Goal: Information Seeking & Learning: Learn about a topic

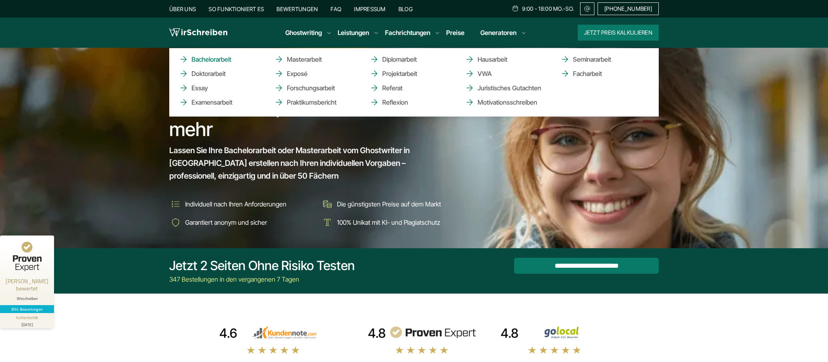
click at [220, 61] on link "Bachelorarbeit" at bounding box center [218, 59] width 79 height 10
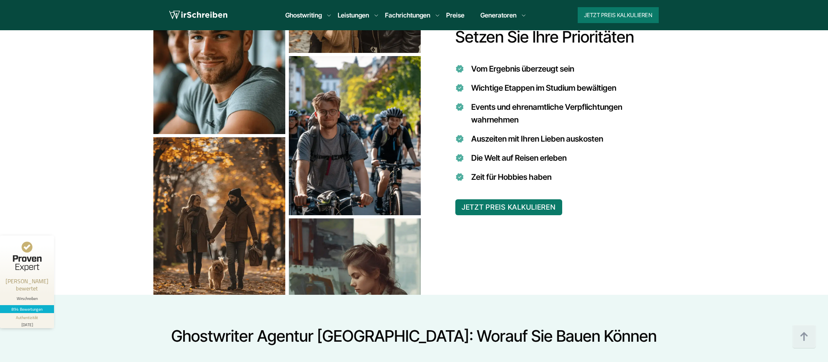
scroll to position [675, 0]
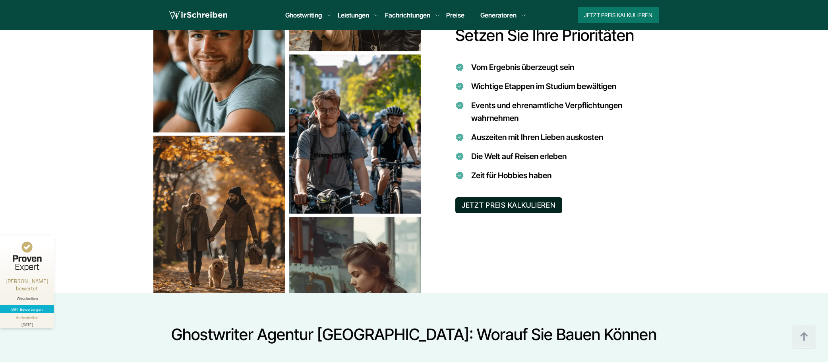
click at [550, 202] on button "JETZT PREIS KALKULIEREN" at bounding box center [508, 205] width 107 height 16
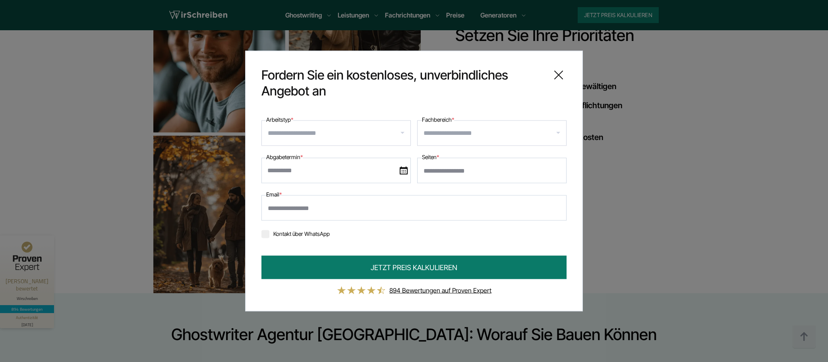
click at [363, 136] on input "Arbeitstyp *" at bounding box center [339, 133] width 143 height 13
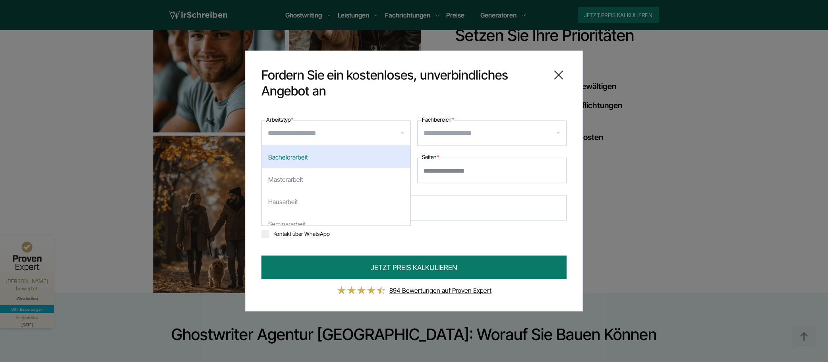
click at [348, 157] on div "Bachelorarbeit" at bounding box center [336, 157] width 149 height 22
select select "**"
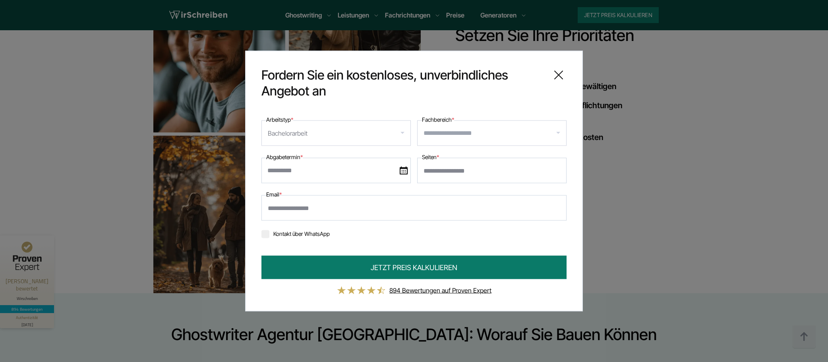
click at [461, 131] on input "Fachbereich *" at bounding box center [495, 133] width 143 height 13
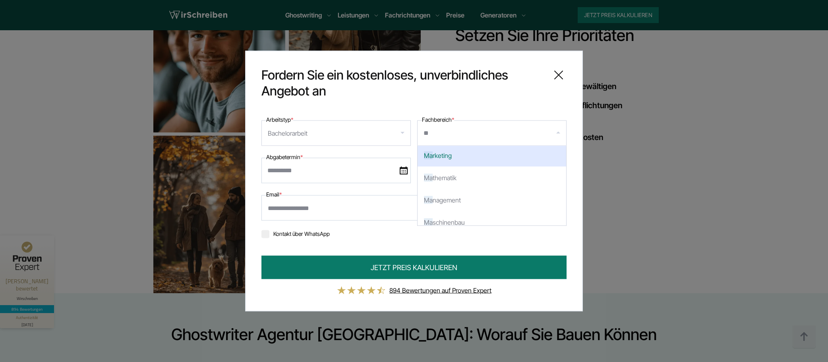
scroll to position [0, 0]
type input "*"
type input "*****"
click at [476, 165] on div "Socia l Media" at bounding box center [492, 157] width 149 height 22
select select "***"
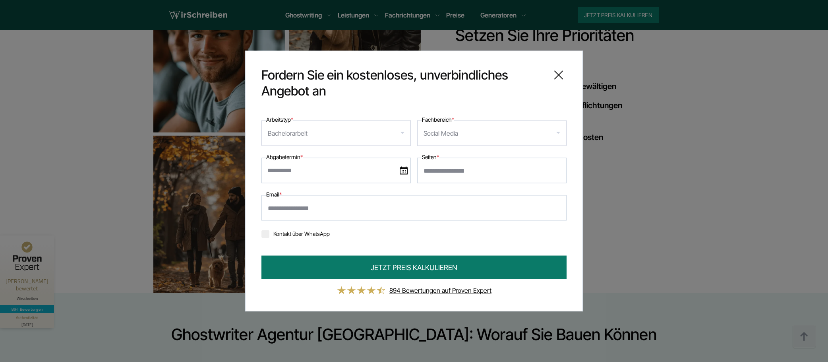
click at [562, 72] on icon at bounding box center [559, 75] width 8 height 8
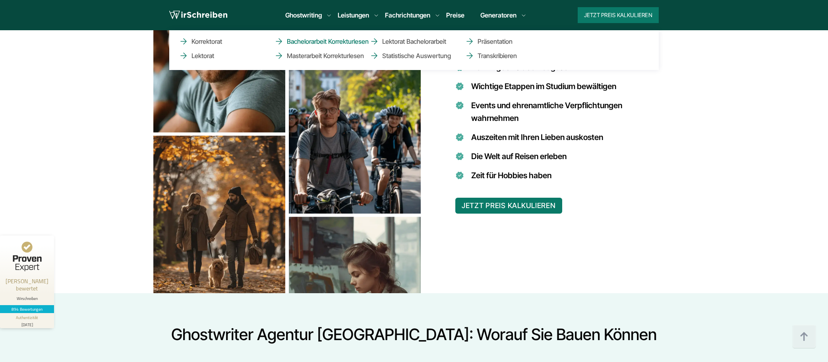
click at [347, 40] on link "Bachelorarbeit Korrekturlesen" at bounding box center [313, 42] width 79 height 10
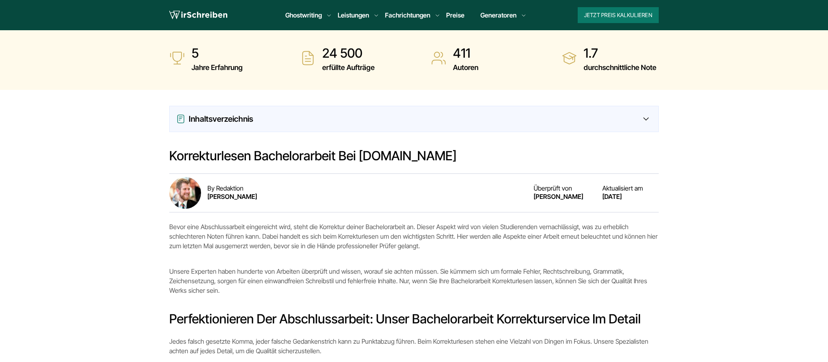
scroll to position [238, 0]
click at [409, 122] on div "Inhaltsverzeichnis" at bounding box center [414, 118] width 476 height 13
click at [634, 120] on div "Inhaltsverzeichnis" at bounding box center [414, 118] width 476 height 13
click at [653, 115] on div "Inhaltsverzeichnis" at bounding box center [414, 117] width 489 height 25
click at [650, 117] on div "Inhaltsverzeichnis" at bounding box center [414, 118] width 476 height 13
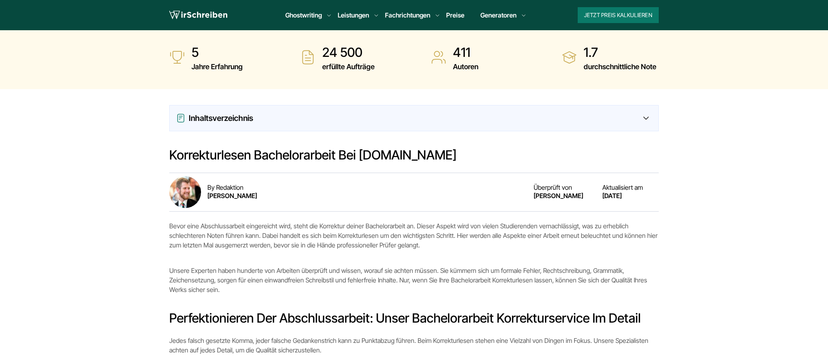
click at [646, 117] on icon at bounding box center [646, 117] width 6 height 3
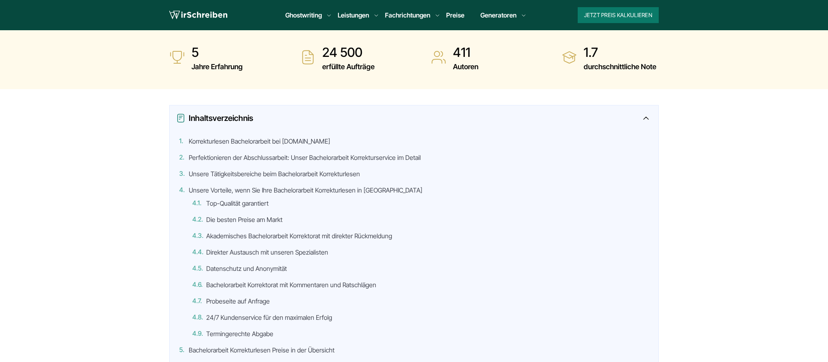
click at [646, 117] on icon at bounding box center [646, 118] width 5 height 2
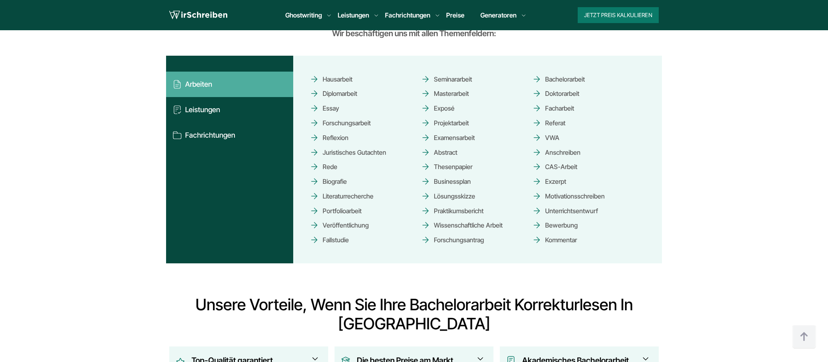
scroll to position [795, 0]
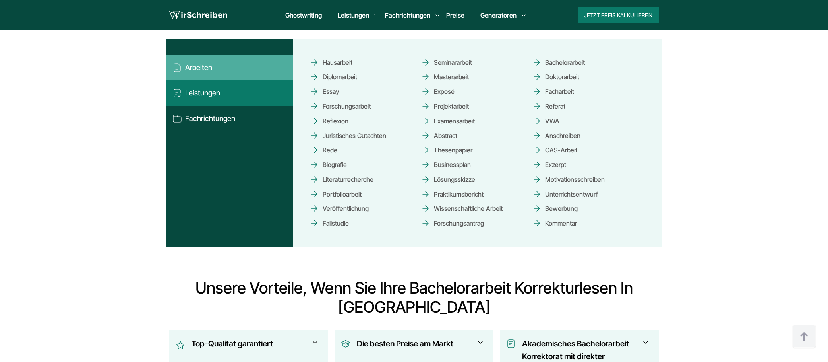
click at [203, 95] on button "Leistungen" at bounding box center [229, 92] width 127 height 25
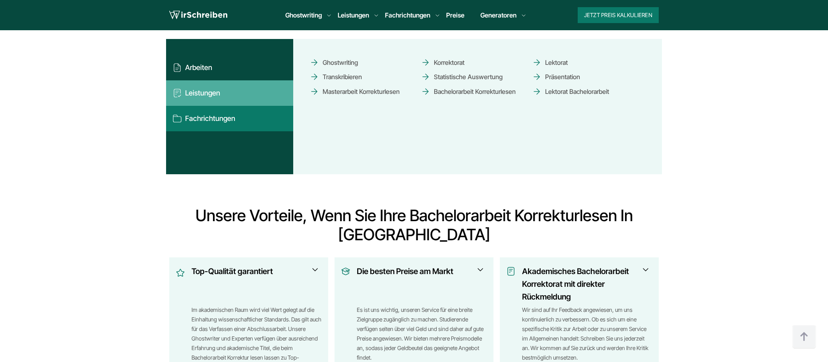
click at [207, 118] on button "Fachrichtungen" at bounding box center [229, 118] width 127 height 25
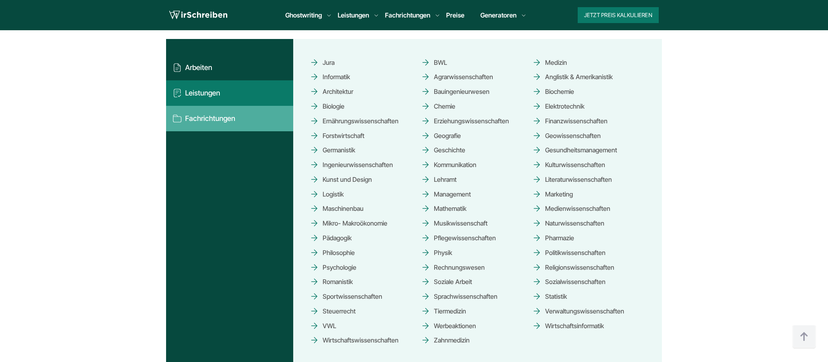
click at [208, 102] on button "Leistungen" at bounding box center [229, 92] width 127 height 25
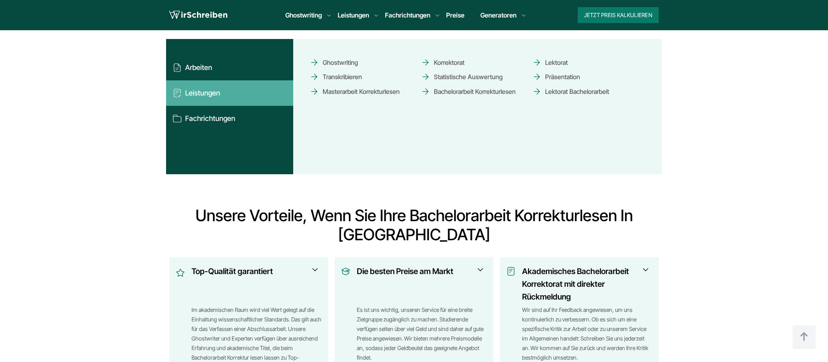
click at [453, 20] on div "Jetzt Preis kalkulieren 9:00 - 18:00 Mo.-So. [PHONE_NUMBER] Über uns So funktio…" at bounding box center [402, 15] width 247 height 16
click at [455, 17] on link "Preise" at bounding box center [455, 15] width 18 height 8
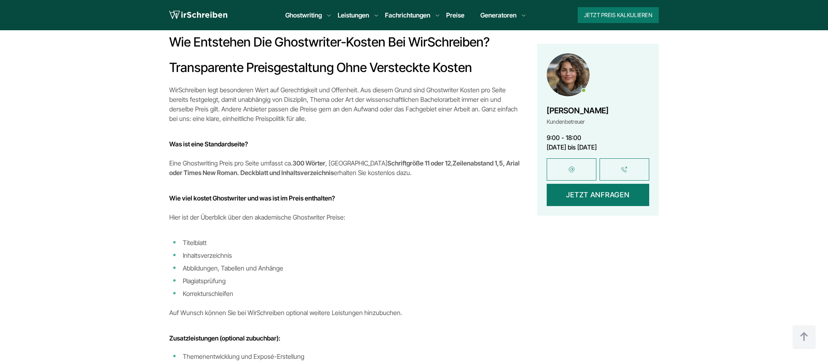
scroll to position [1351, 0]
